Goal: Task Accomplishment & Management: Complete application form

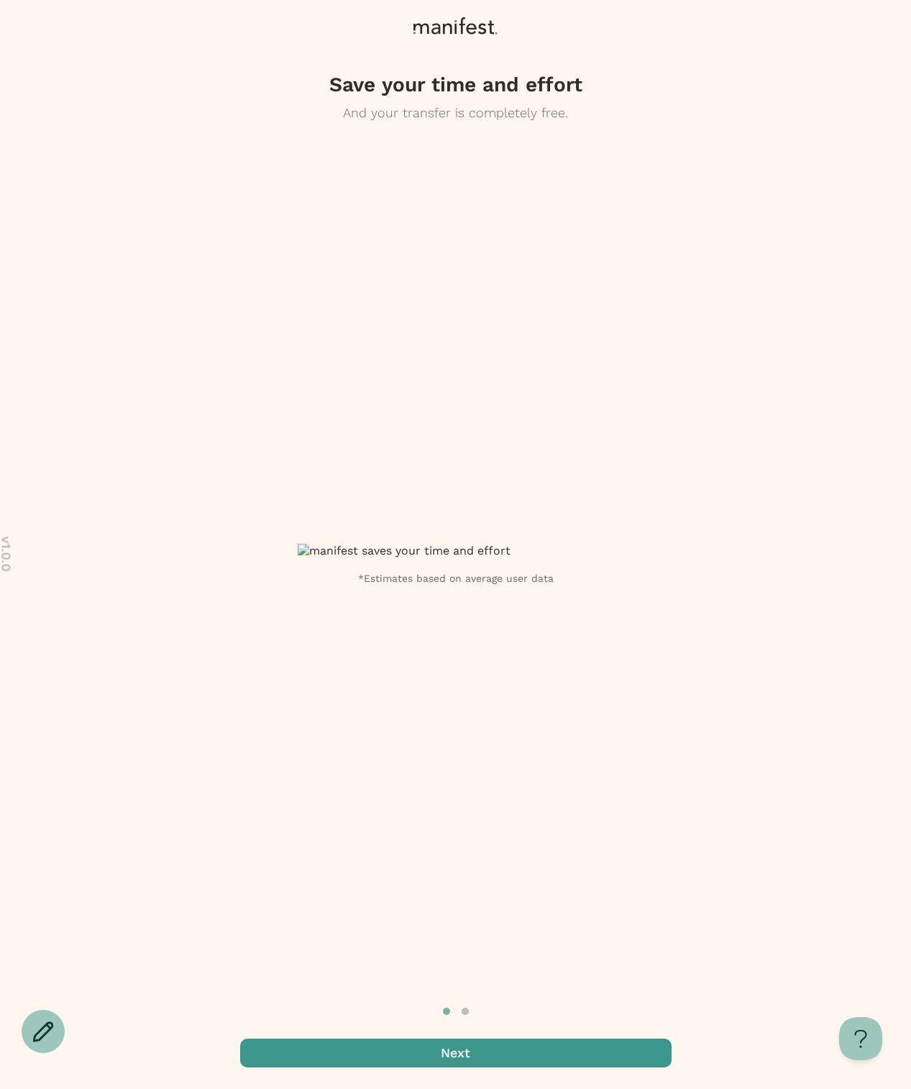
click at [536, 1054] on span "button" at bounding box center [455, 1052] width 431 height 29
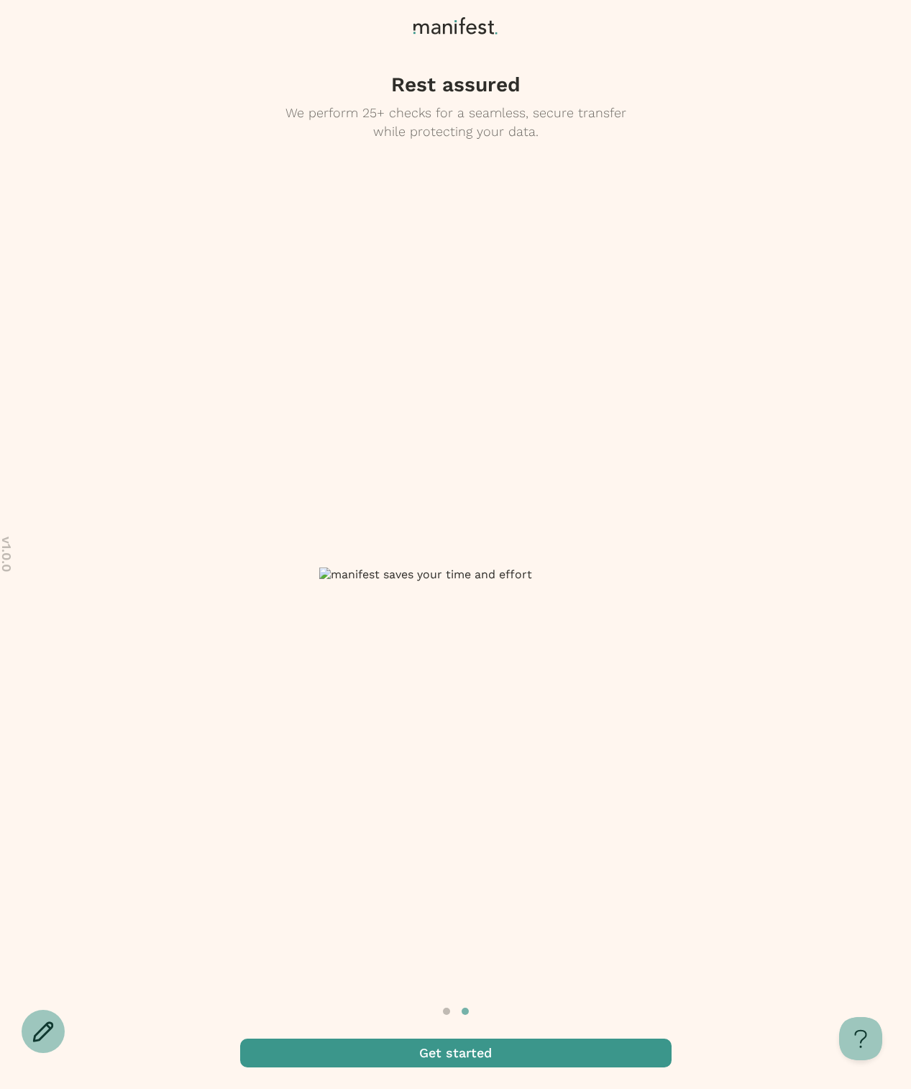
click at [536, 1054] on span "button" at bounding box center [455, 1052] width 431 height 29
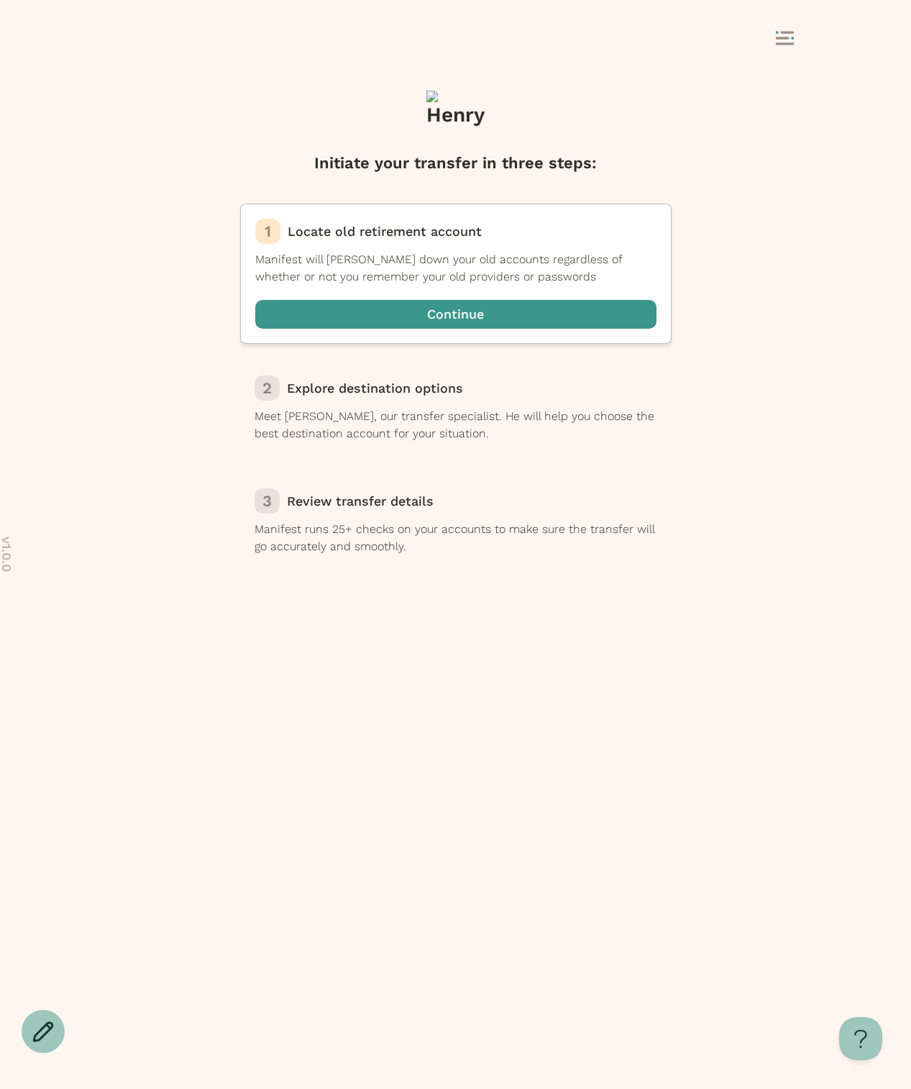
click at [431, 42] on div at bounding box center [455, 39] width 719 height 27
